Goal: Task Accomplishment & Management: Complete application form

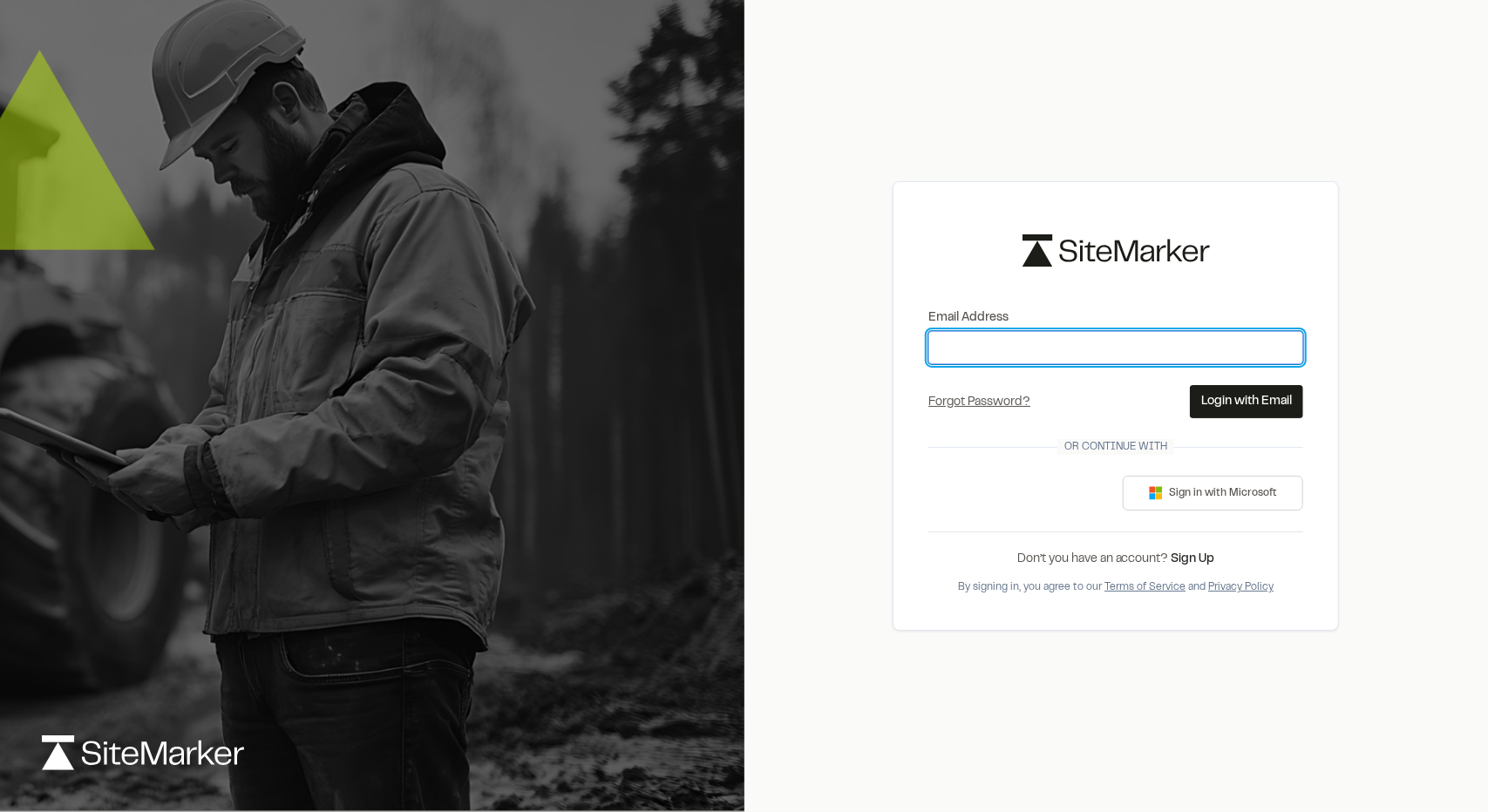
click at [1086, 356] on input "Email Address" at bounding box center [1116, 347] width 375 height 33
type input "**********"
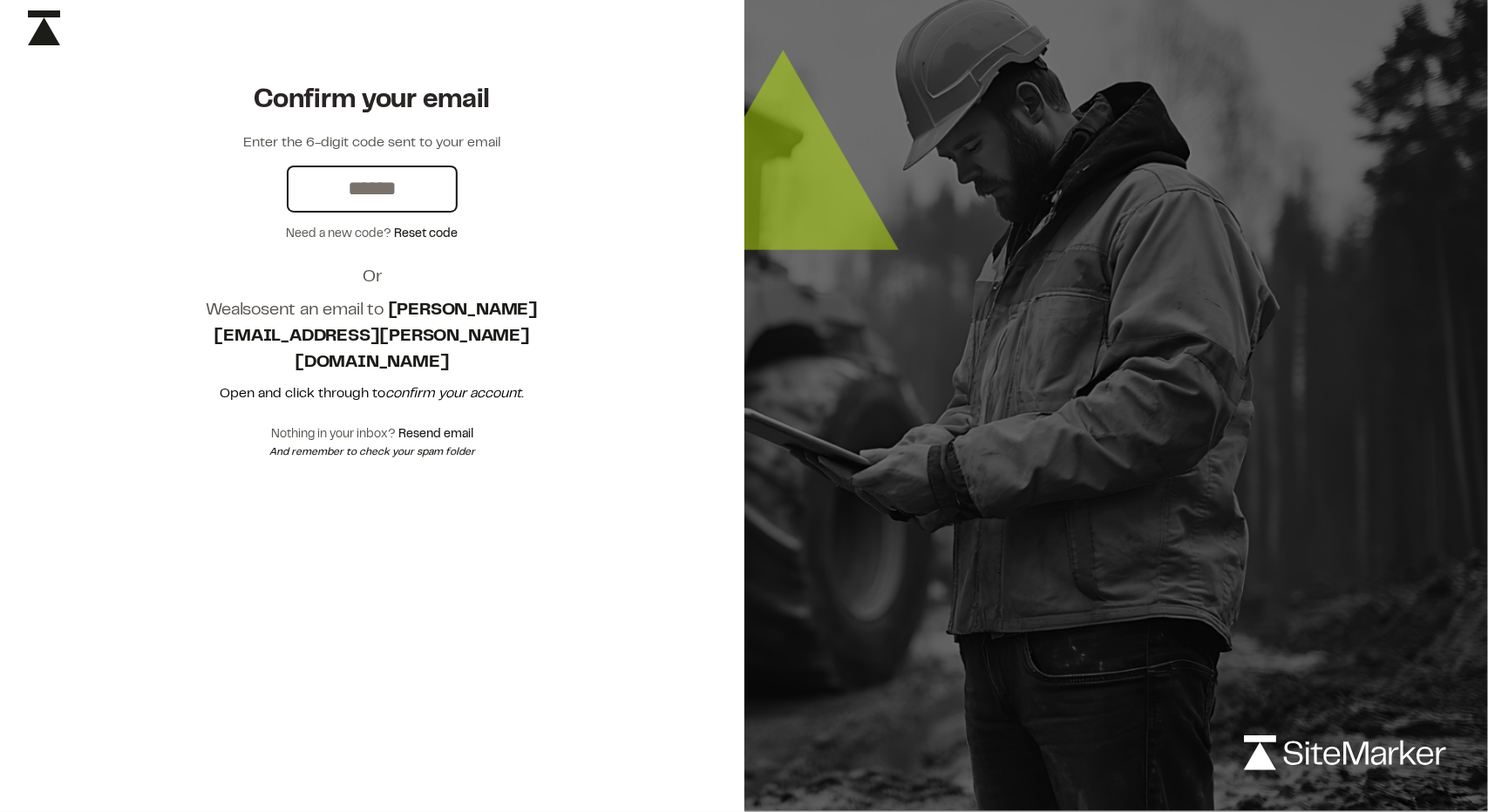
paste input "******"
type input "******"
